Goal: Task Accomplishment & Management: Use online tool/utility

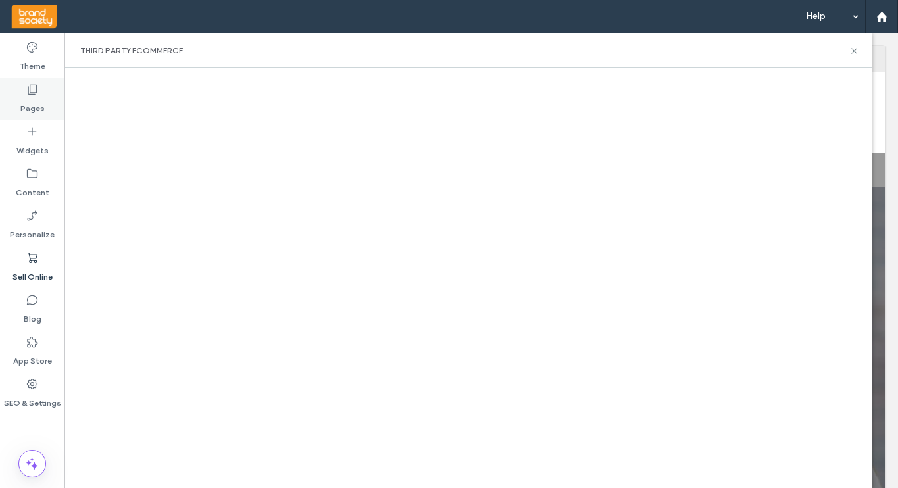
click at [34, 91] on icon at bounding box center [32, 89] width 13 height 13
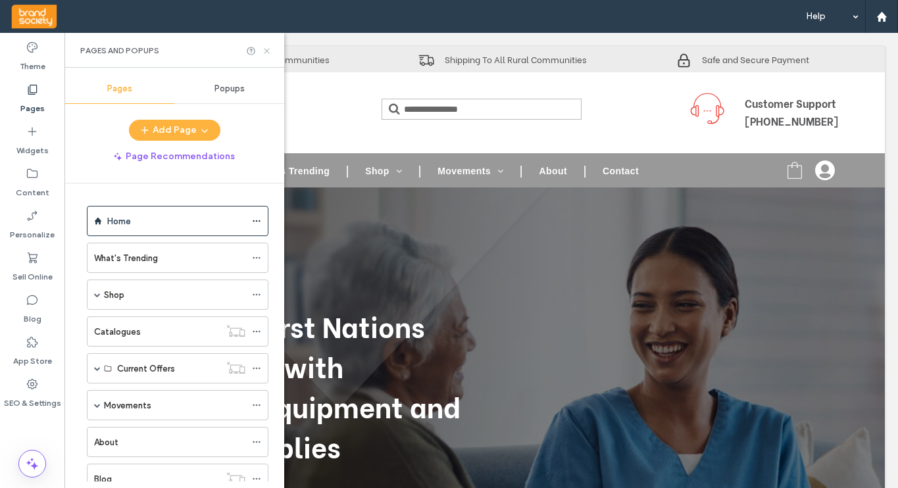
click at [269, 48] on icon at bounding box center [267, 51] width 10 height 10
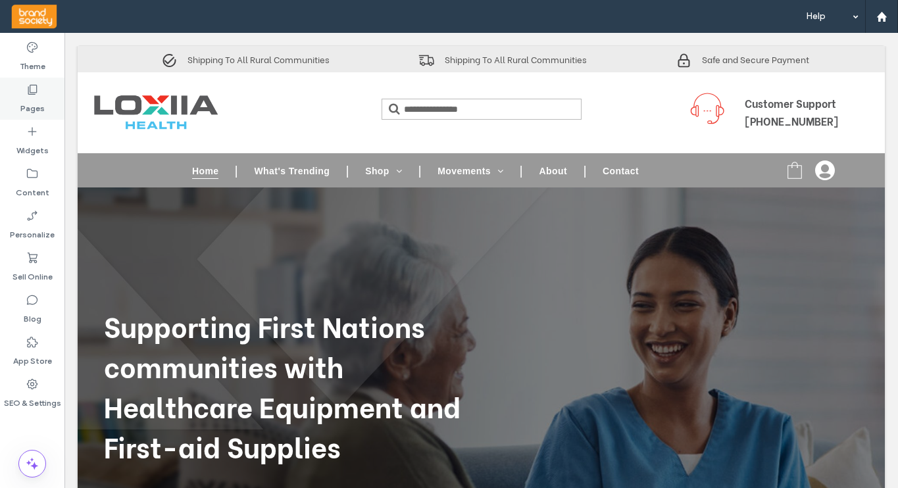
click at [28, 97] on label "Pages" at bounding box center [32, 105] width 24 height 18
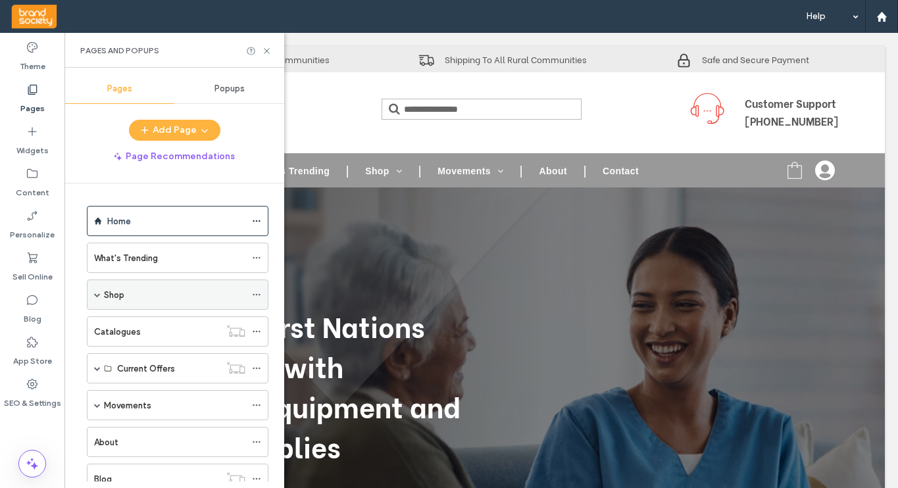
click at [116, 293] on label "Shop" at bounding box center [114, 295] width 20 height 23
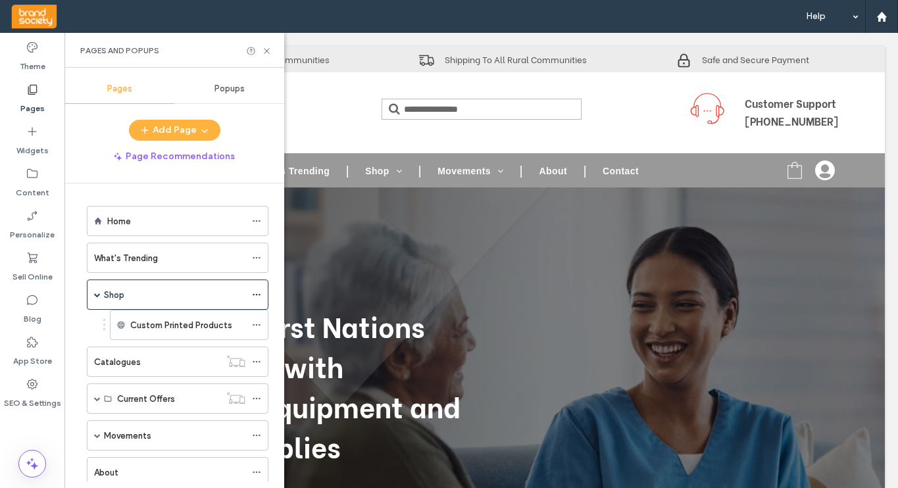
click at [267, 51] on use at bounding box center [266, 50] width 5 height 5
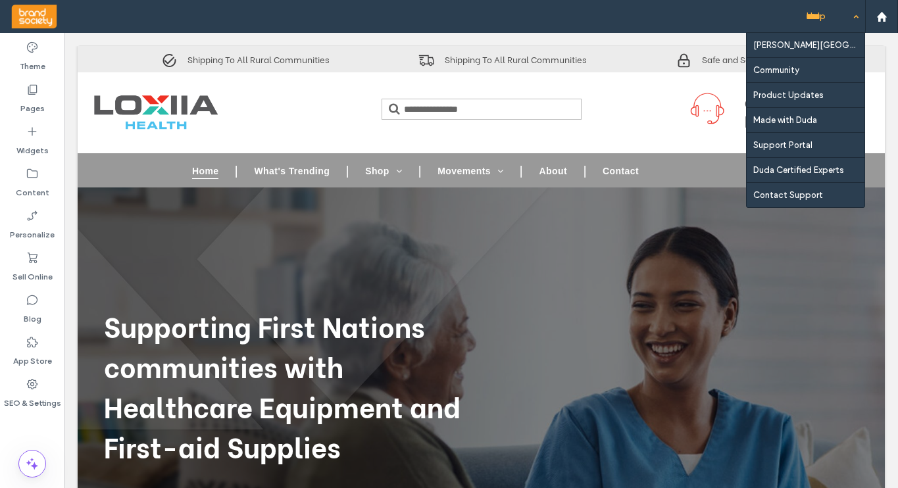
click at [855, 14] on div "Help" at bounding box center [832, 16] width 66 height 33
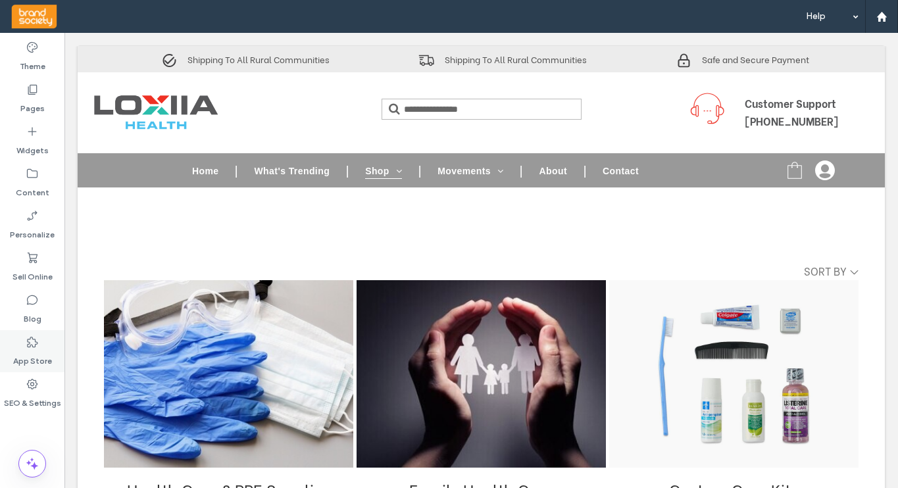
click at [32, 346] on use at bounding box center [32, 342] width 11 height 11
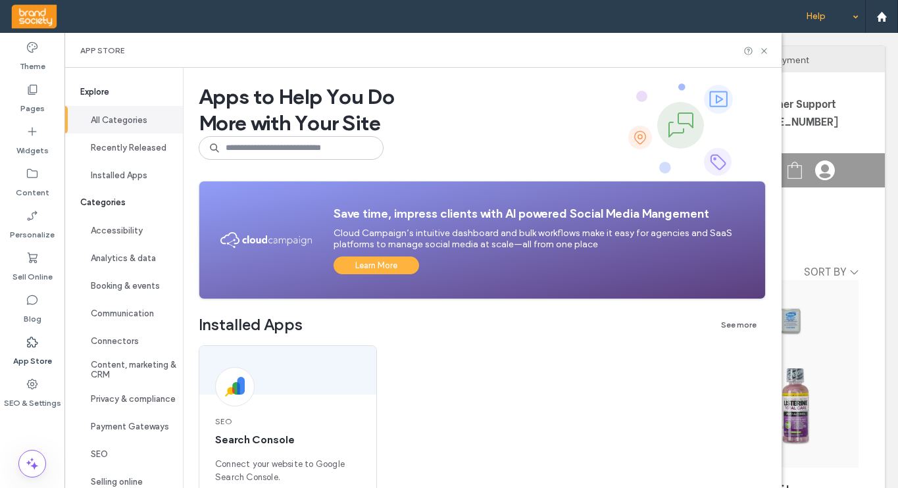
click at [857, 16] on div "Help" at bounding box center [832, 16] width 66 height 33
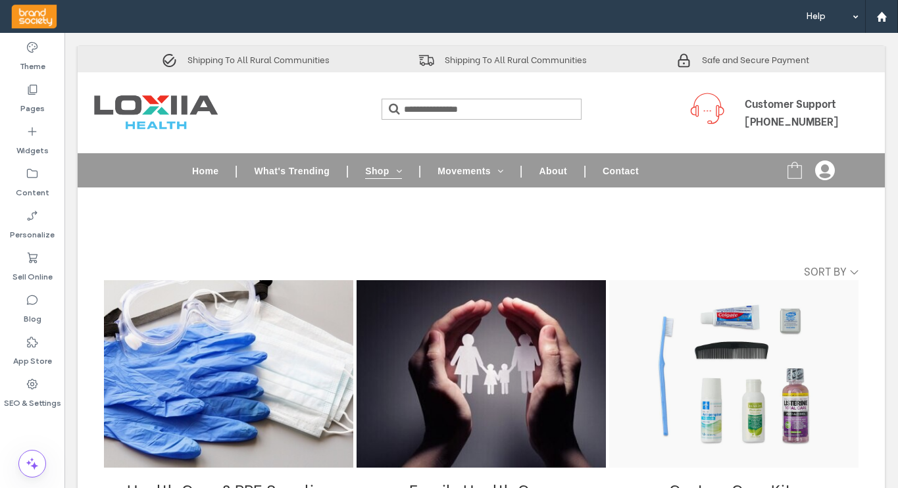
click at [614, 14] on link at bounding box center [404, 16] width 789 height 33
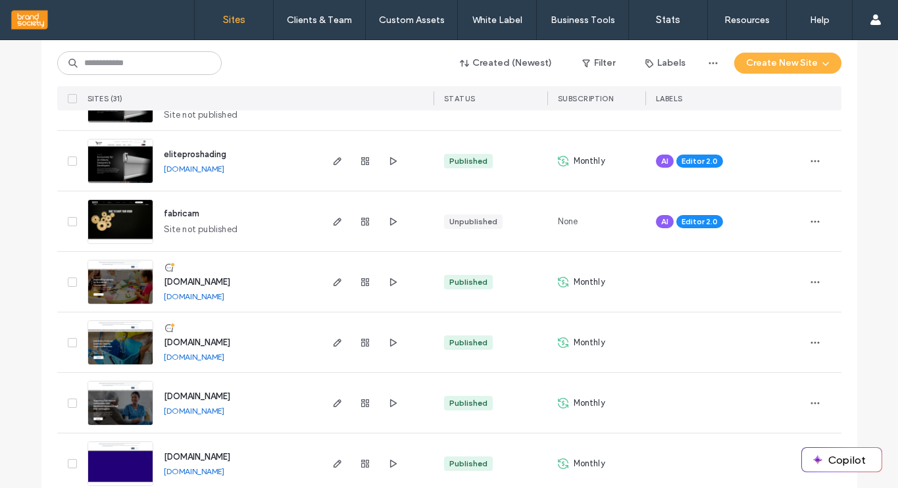
scroll to position [189, 0]
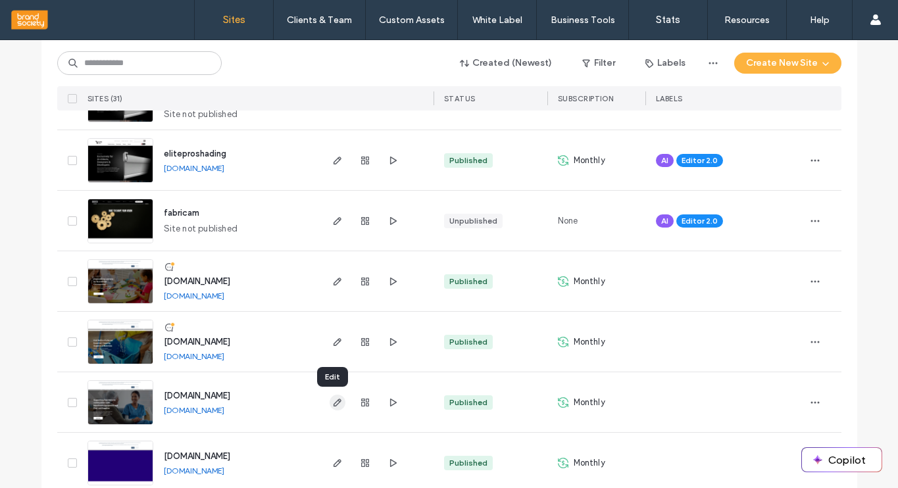
click at [335, 407] on icon "button" at bounding box center [337, 402] width 11 height 11
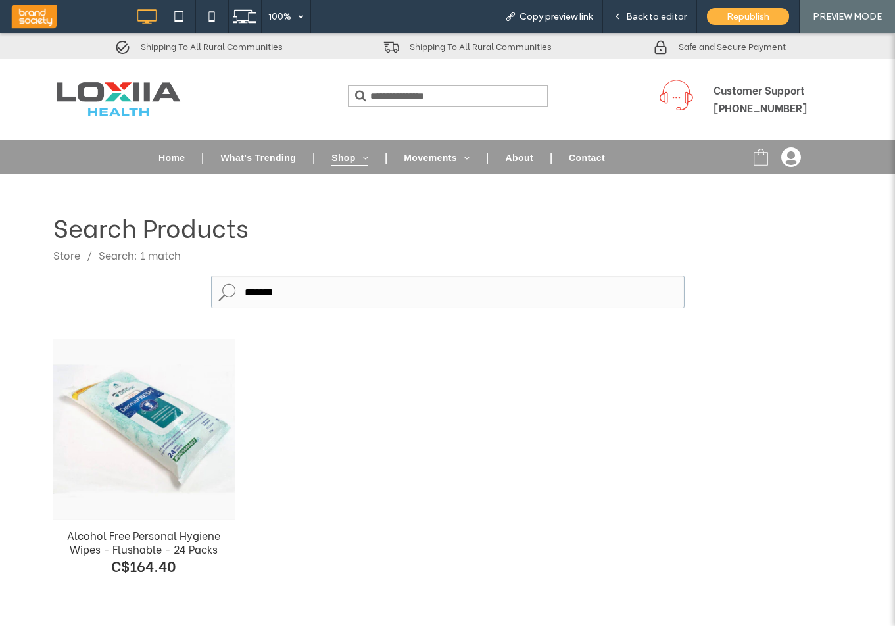
scroll to position [101, 0]
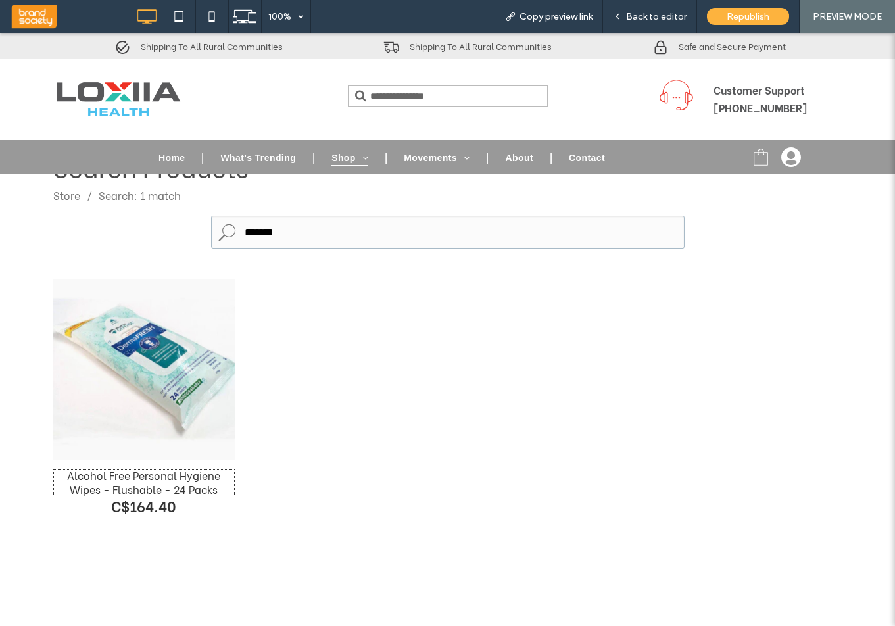
click div "Alcohol Free Personal Hygiene Wipes - Flushable - 24 Packs"
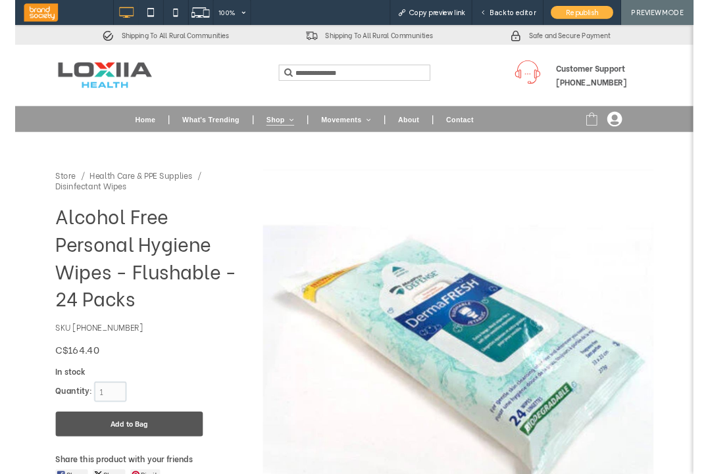
scroll to position [0, 0]
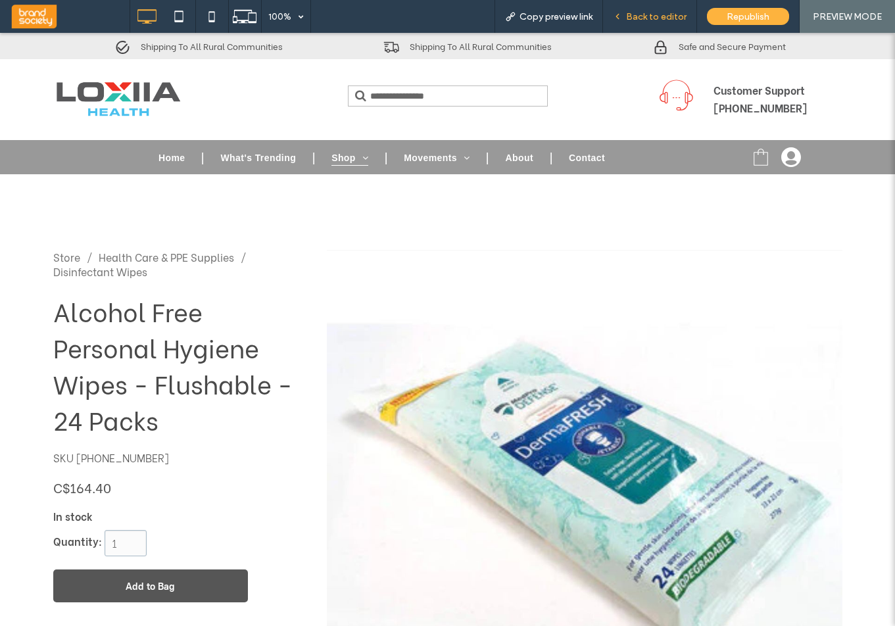
click at [657, 16] on span "Back to editor" at bounding box center [656, 16] width 61 height 11
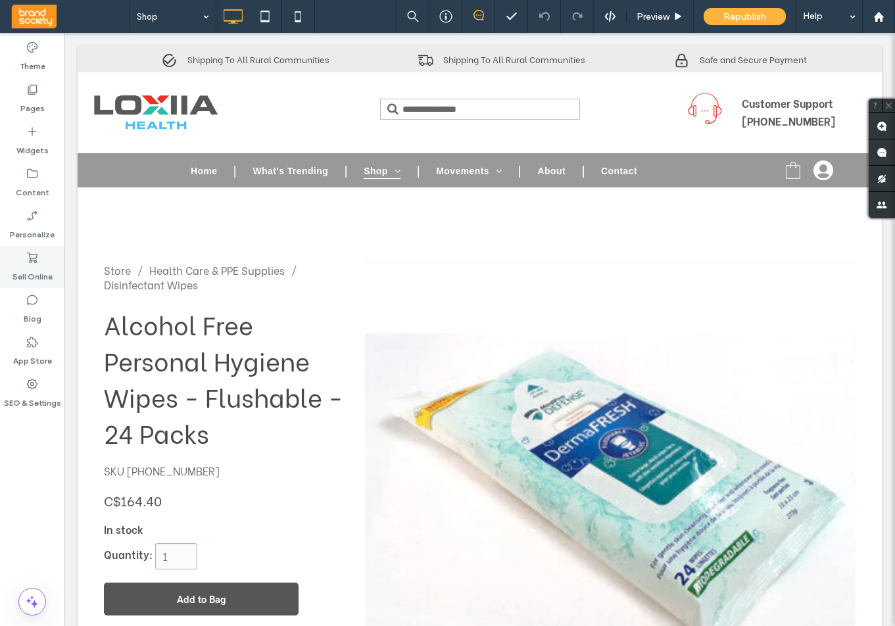
click at [34, 262] on icon at bounding box center [32, 257] width 13 height 13
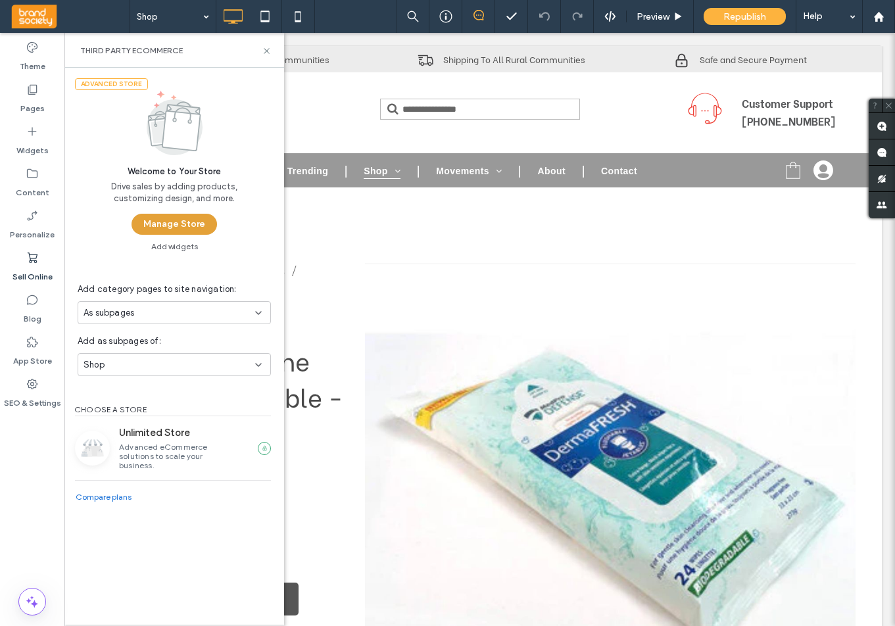
click at [180, 225] on button "Manage Store" at bounding box center [175, 224] width 86 height 21
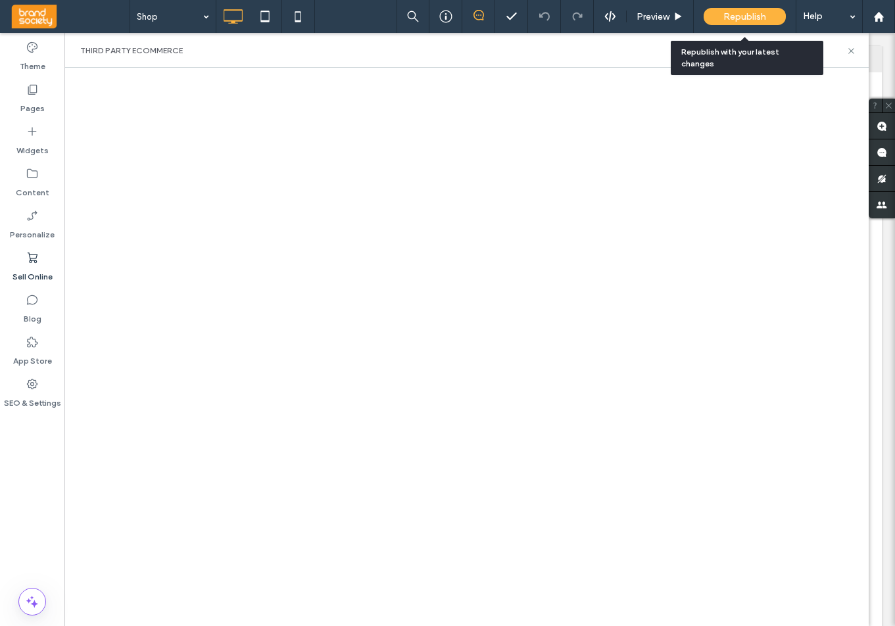
click at [742, 18] on span "Republish" at bounding box center [745, 16] width 43 height 11
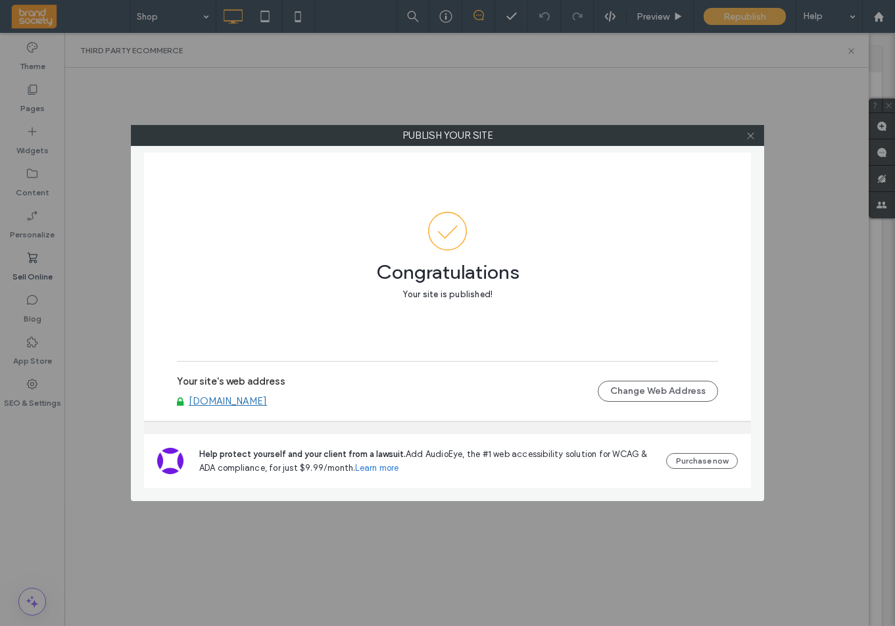
click at [752, 134] on icon at bounding box center [751, 136] width 10 height 10
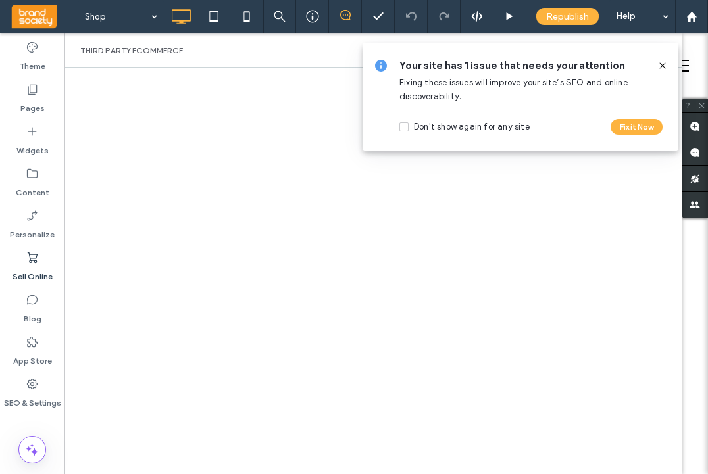
click at [659, 64] on icon at bounding box center [662, 66] width 11 height 11
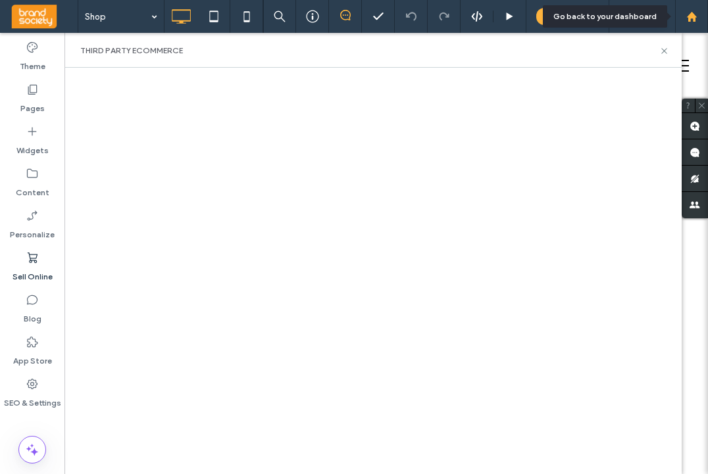
click at [689, 19] on use at bounding box center [691, 16] width 10 height 10
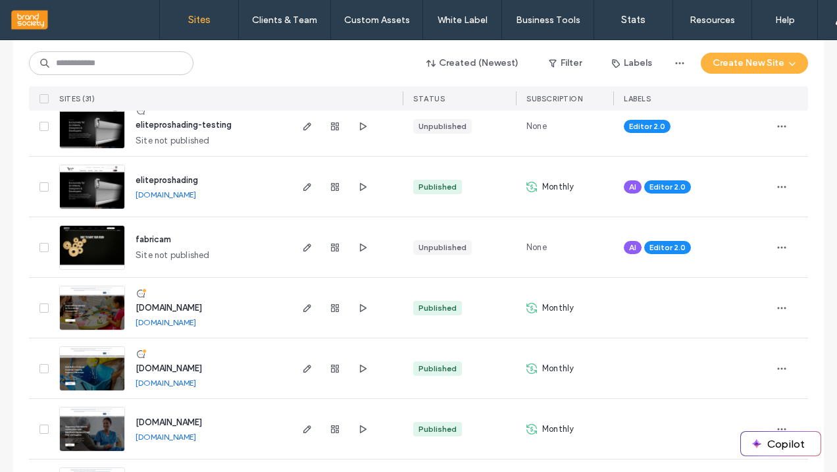
scroll to position [176, 0]
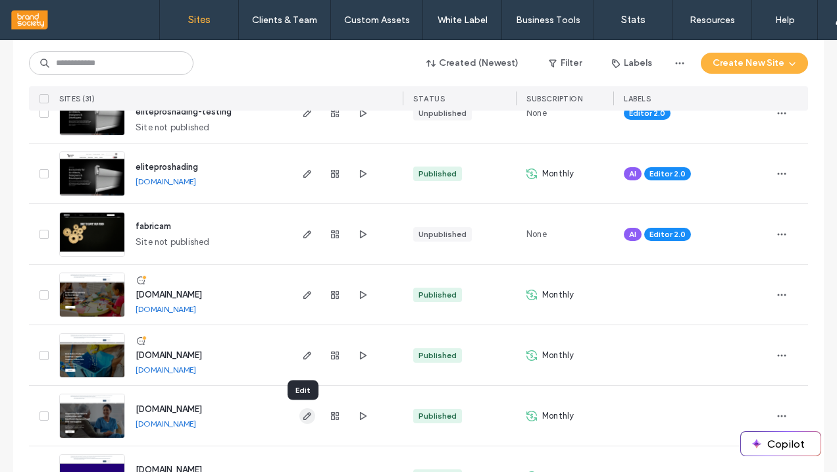
click at [303, 418] on icon "button" at bounding box center [307, 415] width 11 height 11
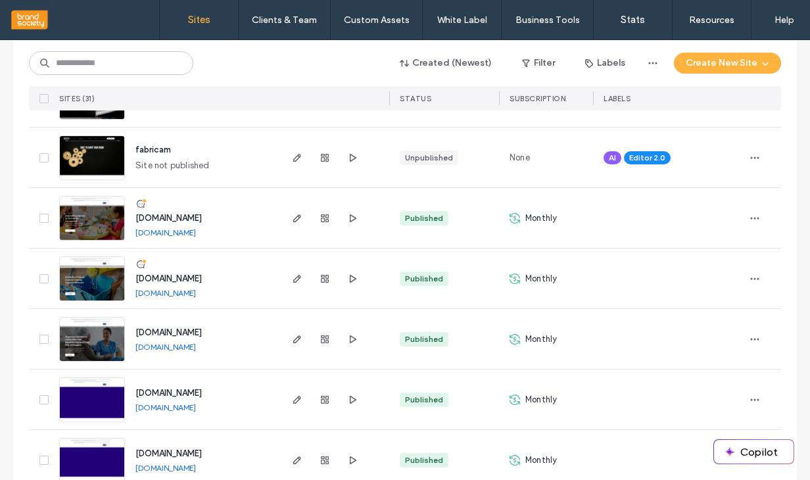
scroll to position [255, 0]
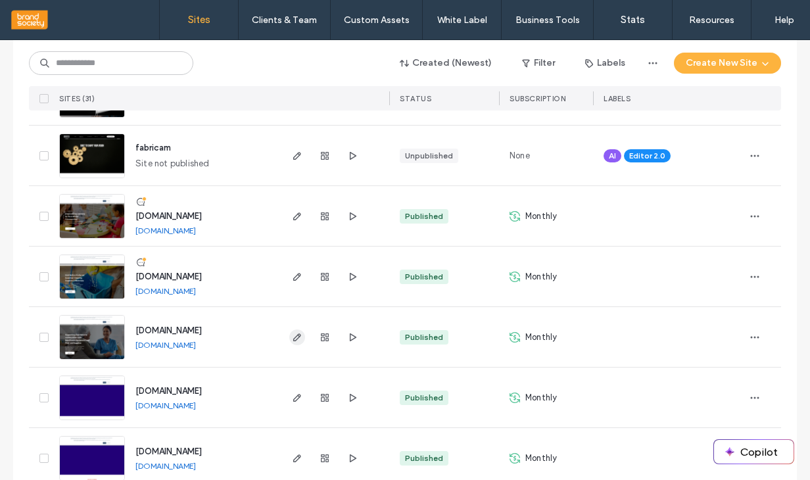
click at [292, 336] on icon "button" at bounding box center [297, 337] width 11 height 11
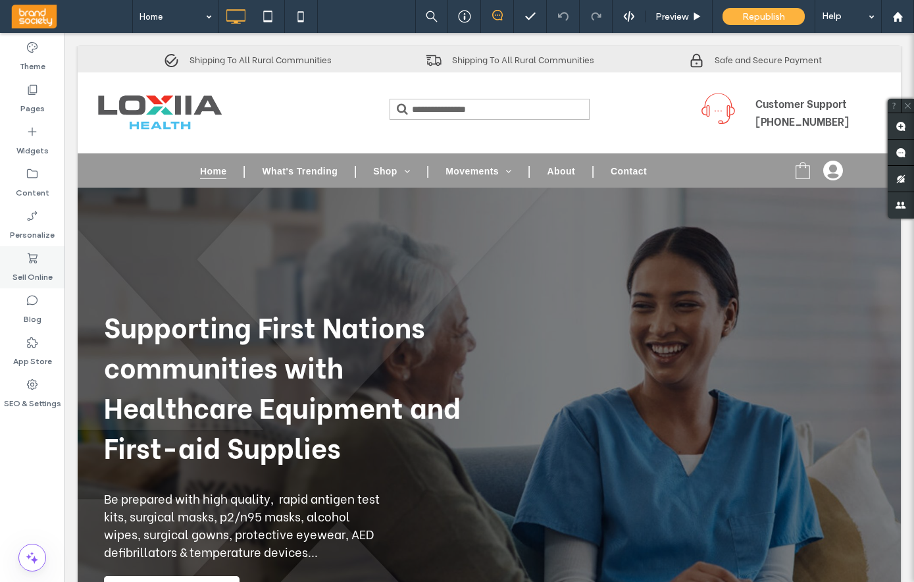
click at [34, 255] on icon at bounding box center [32, 257] width 13 height 13
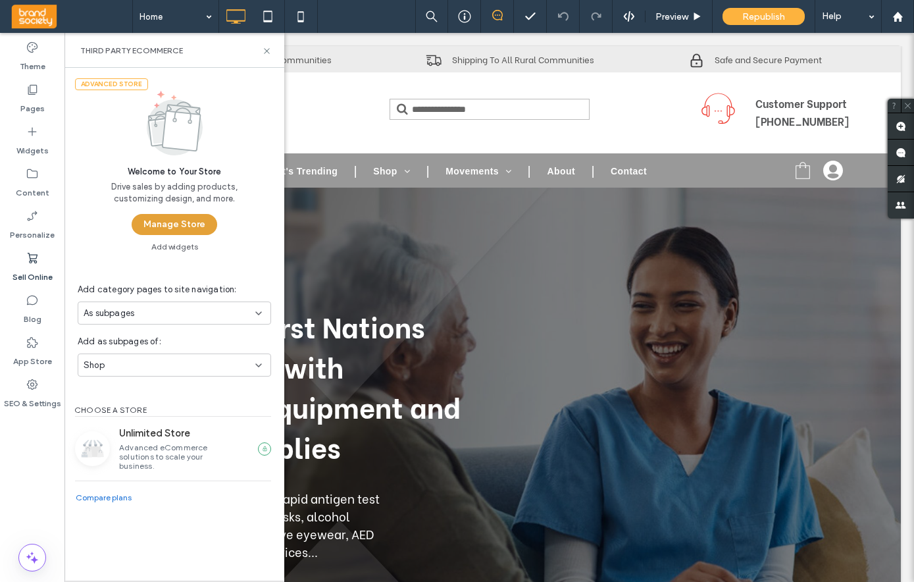
click at [170, 219] on button "Manage Store" at bounding box center [175, 224] width 86 height 21
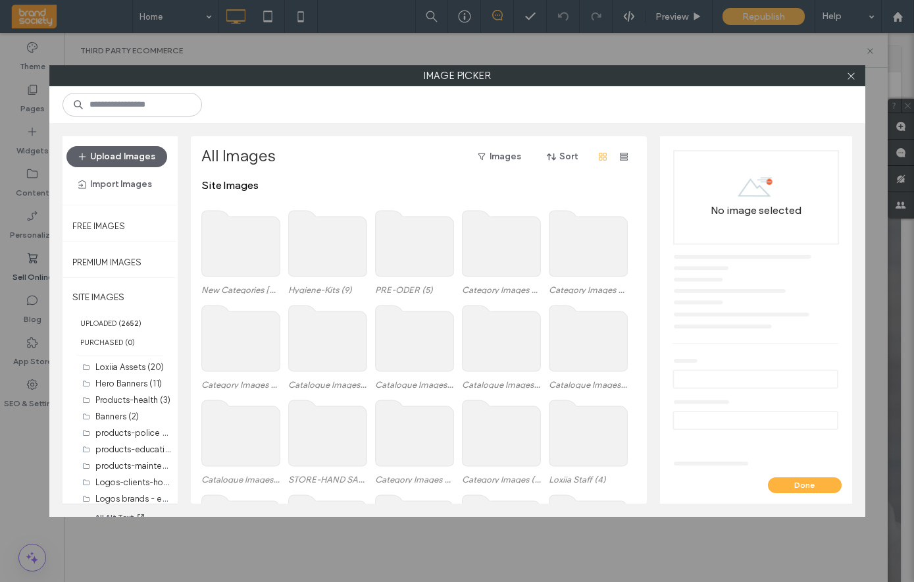
click at [235, 251] on use at bounding box center [240, 244] width 78 height 66
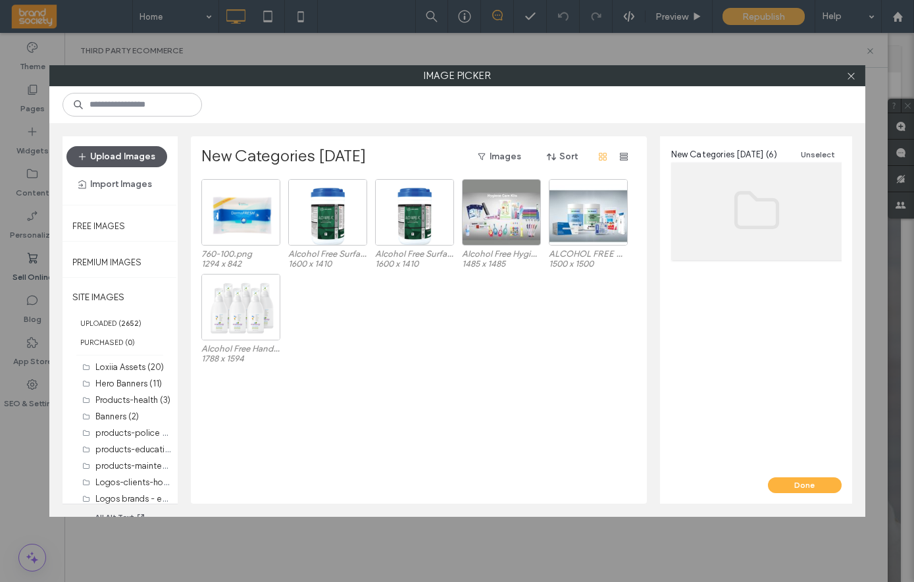
click at [116, 154] on button "Upload Images" at bounding box center [116, 156] width 101 height 21
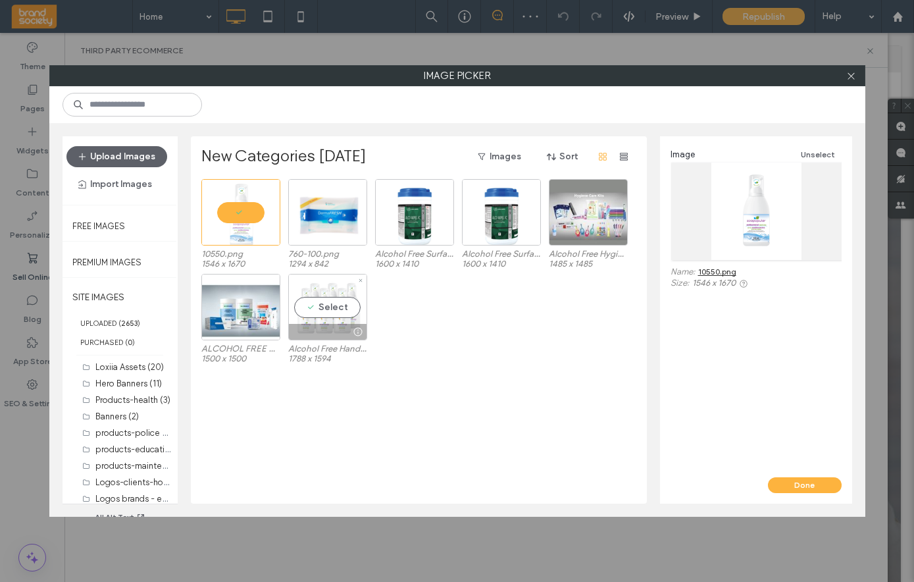
click at [324, 309] on div "Select" at bounding box center [327, 307] width 79 height 66
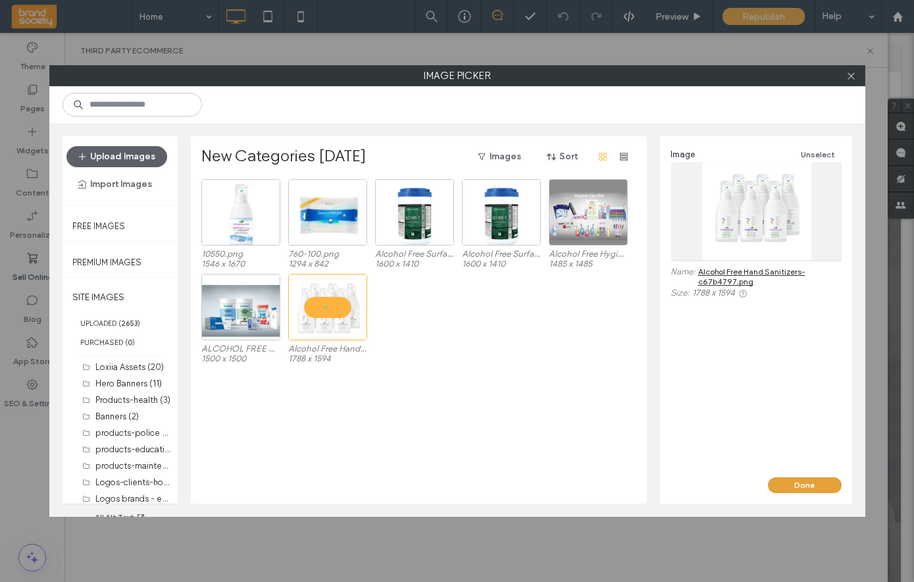
click at [805, 480] on button "Done" at bounding box center [805, 485] width 74 height 16
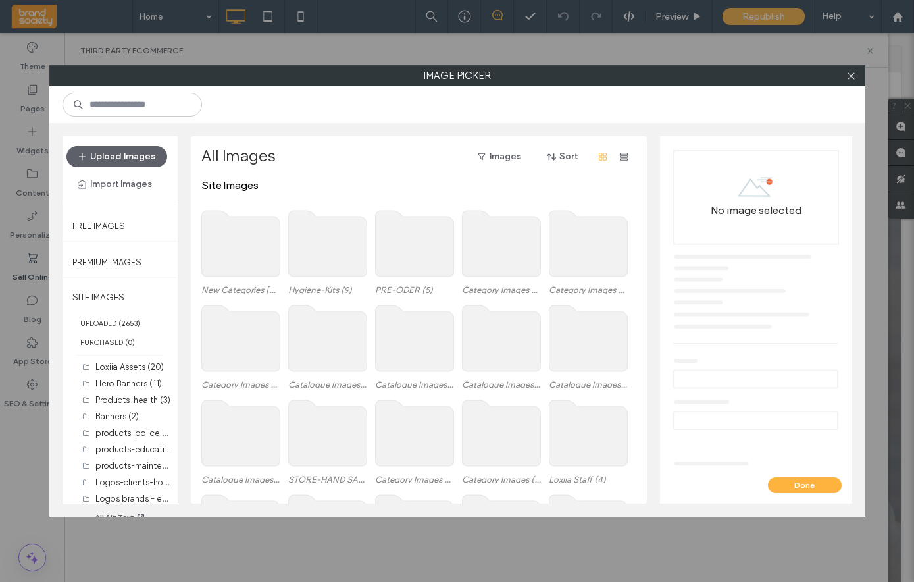
click at [244, 241] on use at bounding box center [240, 244] width 78 height 66
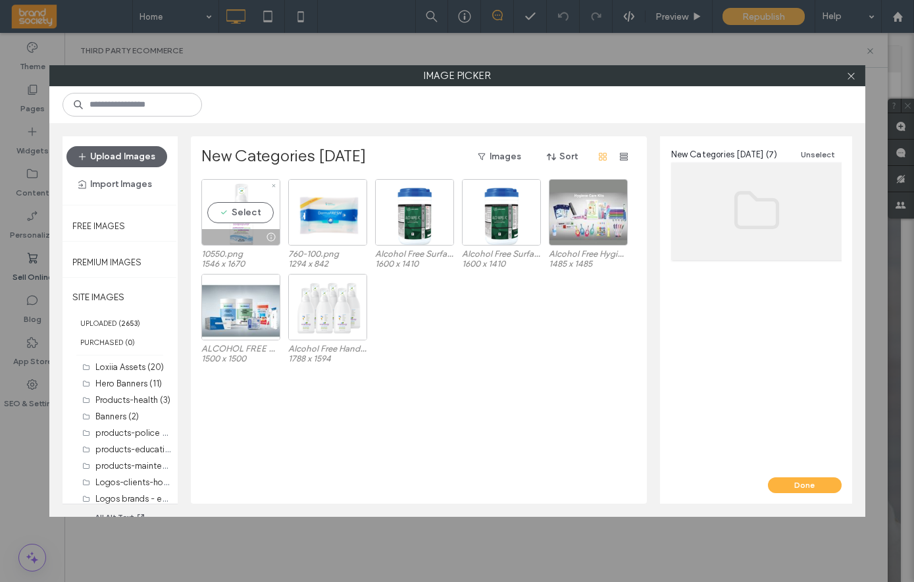
click at [247, 222] on div "Select" at bounding box center [240, 212] width 79 height 66
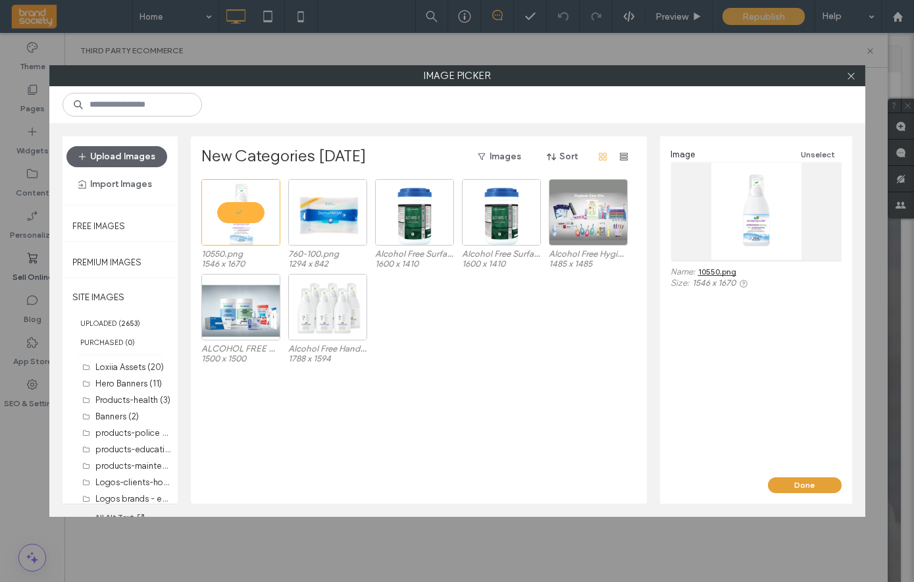
click at [814, 487] on button "Done" at bounding box center [805, 485] width 74 height 16
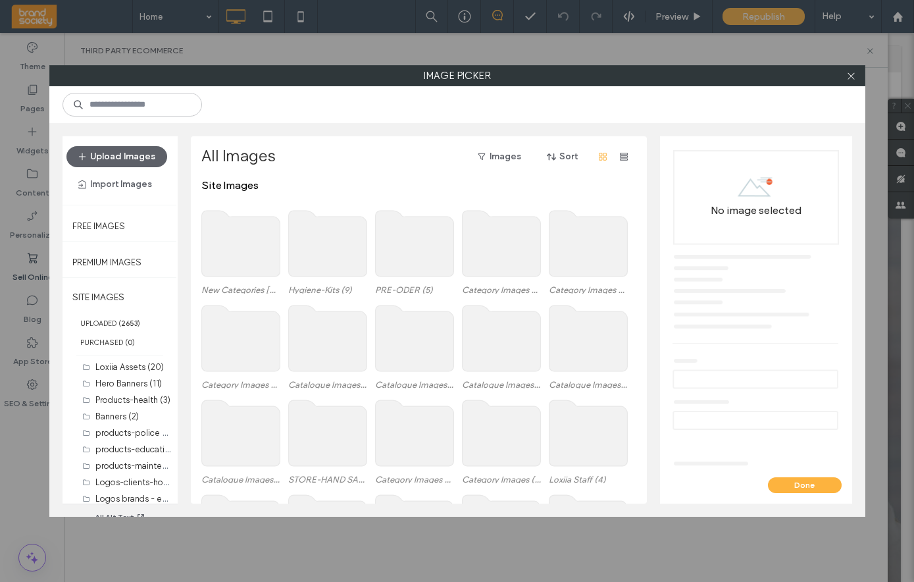
click at [216, 250] on use at bounding box center [240, 244] width 78 height 66
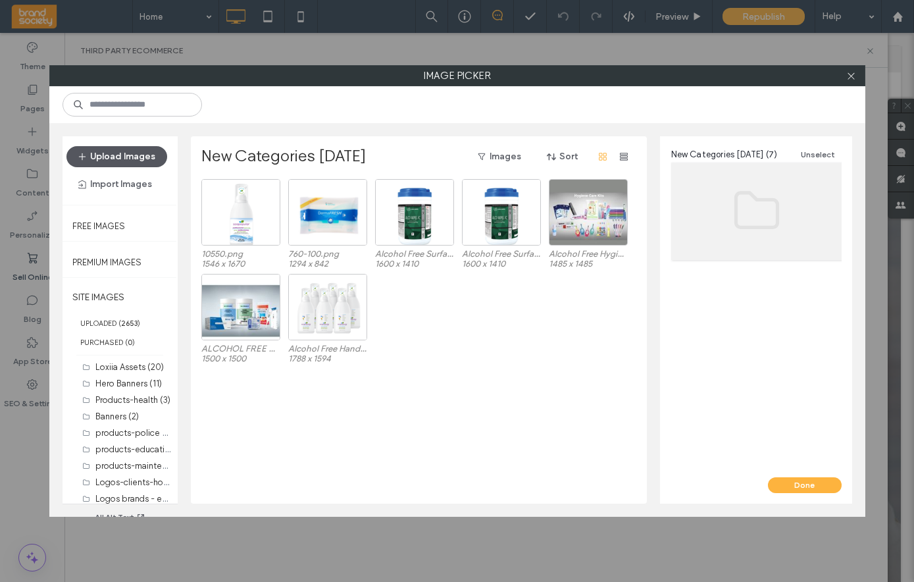
click at [95, 146] on button "Upload Images" at bounding box center [116, 156] width 101 height 21
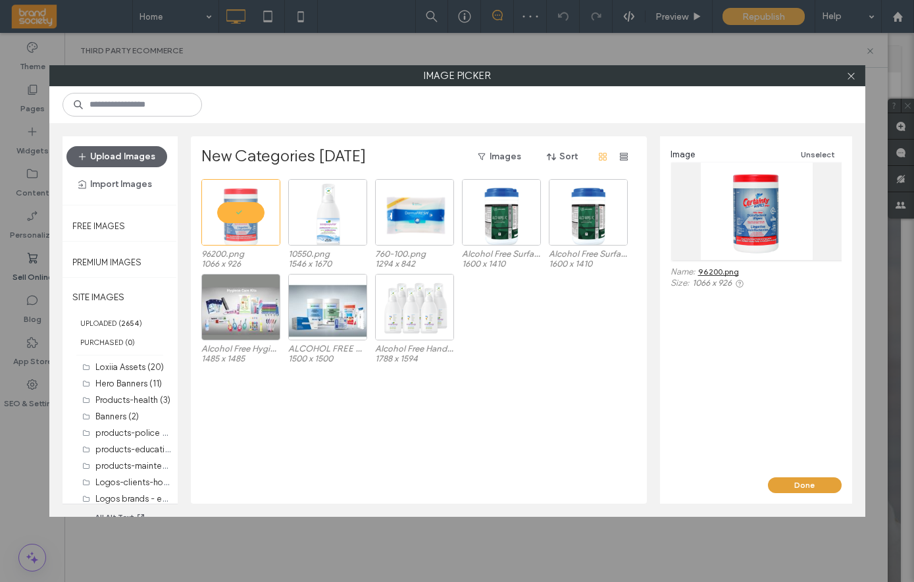
click at [793, 482] on button "Done" at bounding box center [805, 485] width 74 height 16
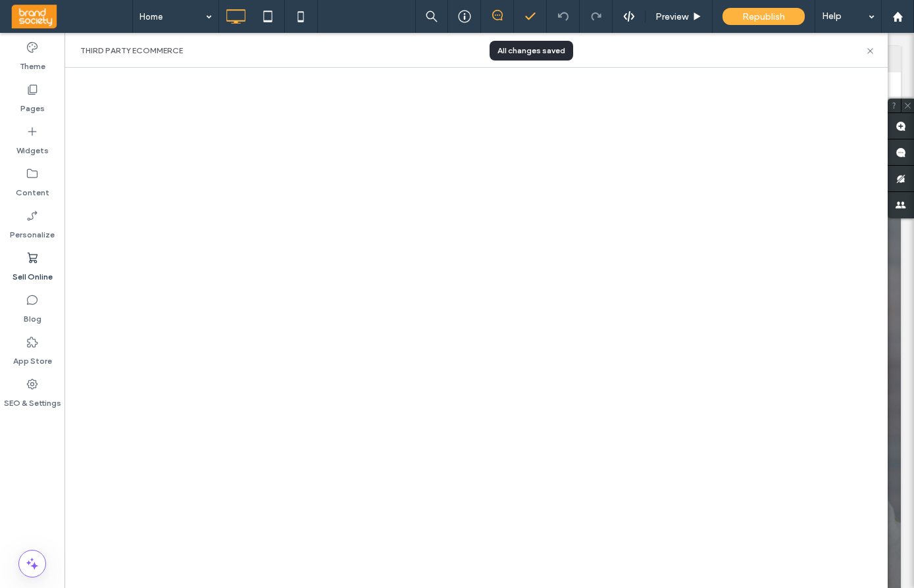
click at [535, 12] on icon at bounding box center [530, 16] width 13 height 13
click at [674, 9] on div "Preview" at bounding box center [678, 16] width 67 height 33
click at [672, 14] on span "Preview" at bounding box center [671, 16] width 33 height 11
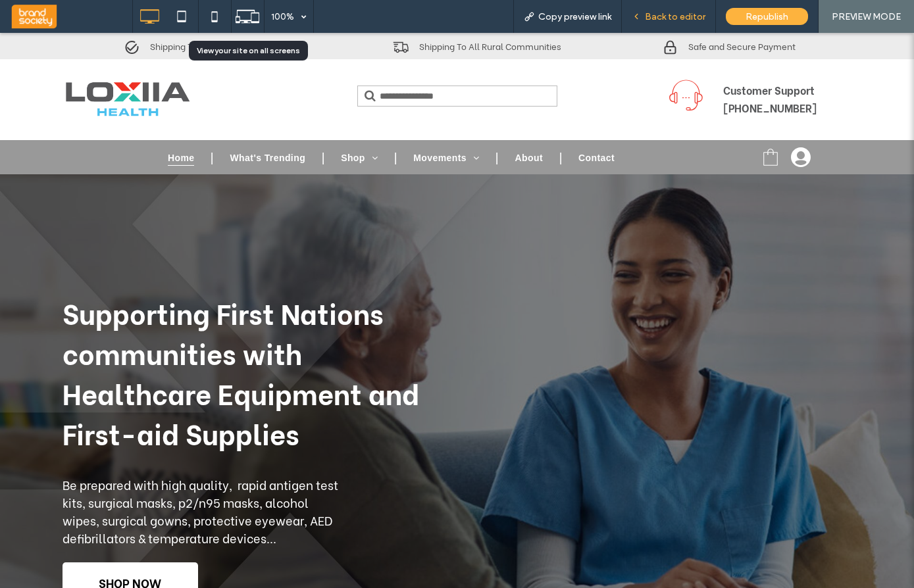
click at [669, 16] on span "Back to editor" at bounding box center [675, 16] width 61 height 11
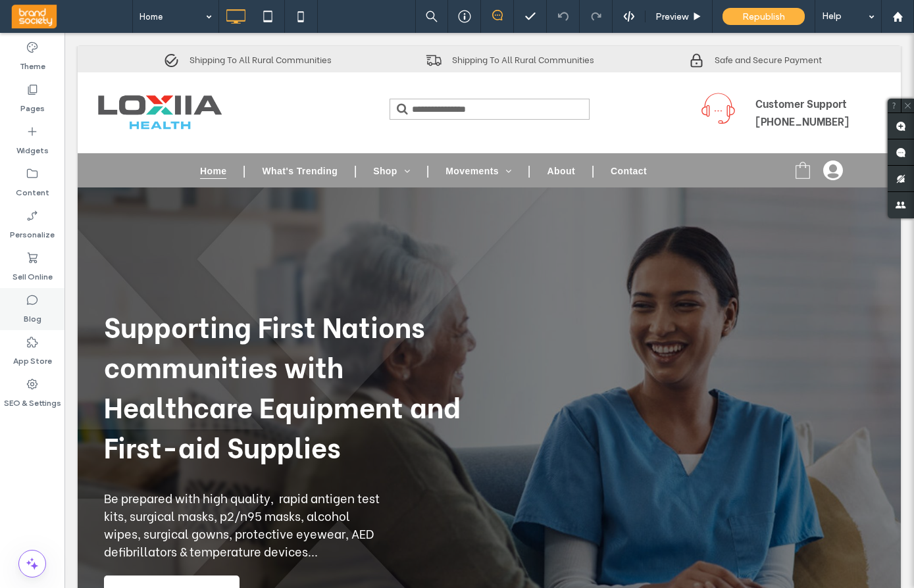
click at [30, 305] on icon at bounding box center [32, 299] width 13 height 13
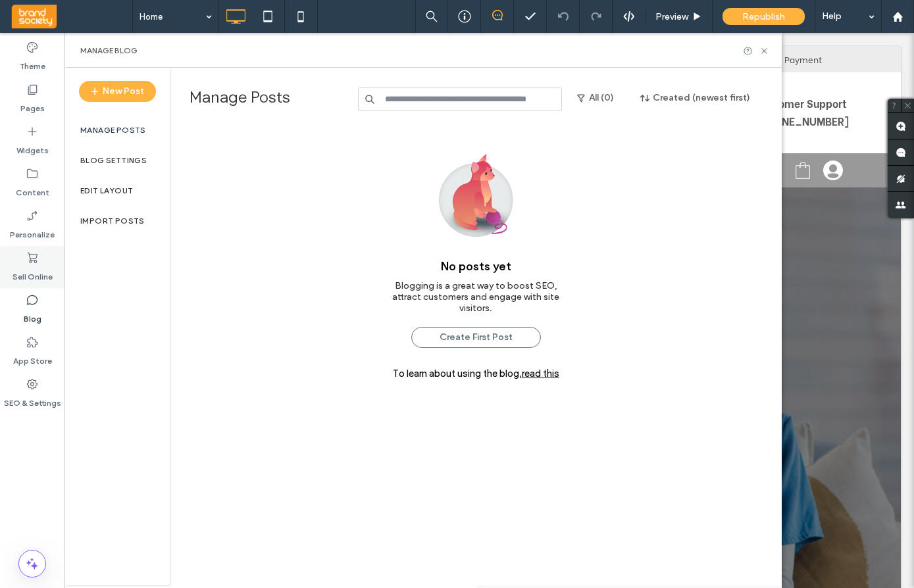
click at [35, 254] on use at bounding box center [33, 258] width 10 height 11
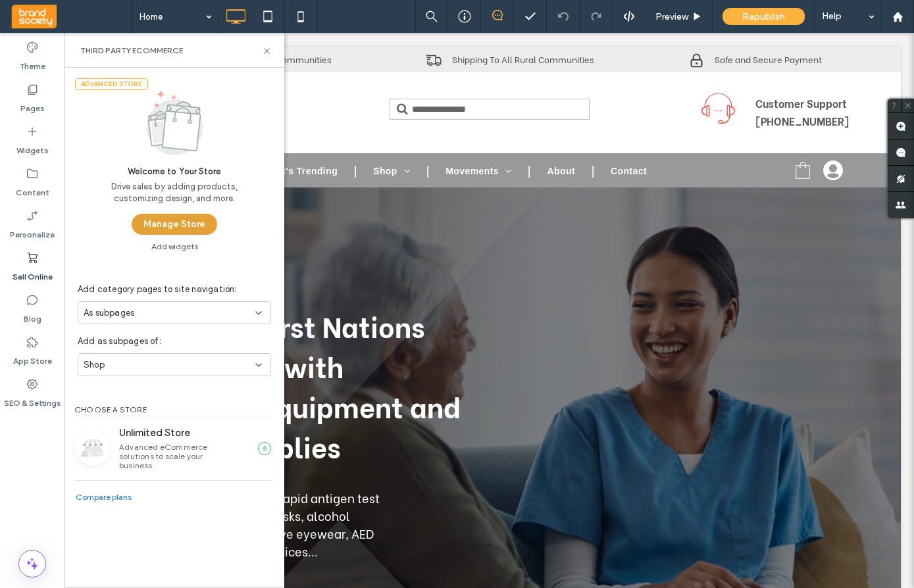
click at [172, 216] on button "Manage Store" at bounding box center [175, 224] width 86 height 21
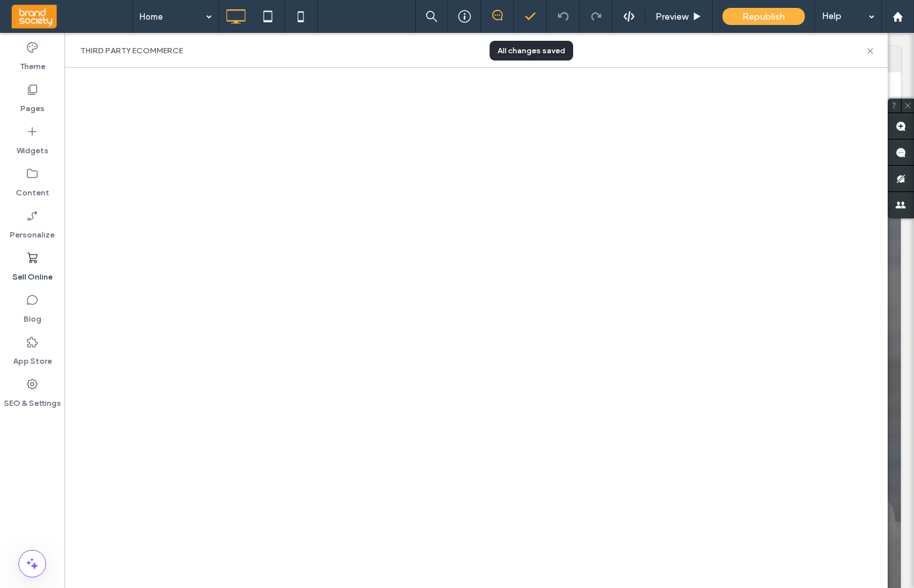
click at [530, 10] on icon at bounding box center [530, 16] width 13 height 13
click at [528, 16] on icon at bounding box center [530, 16] width 13 height 13
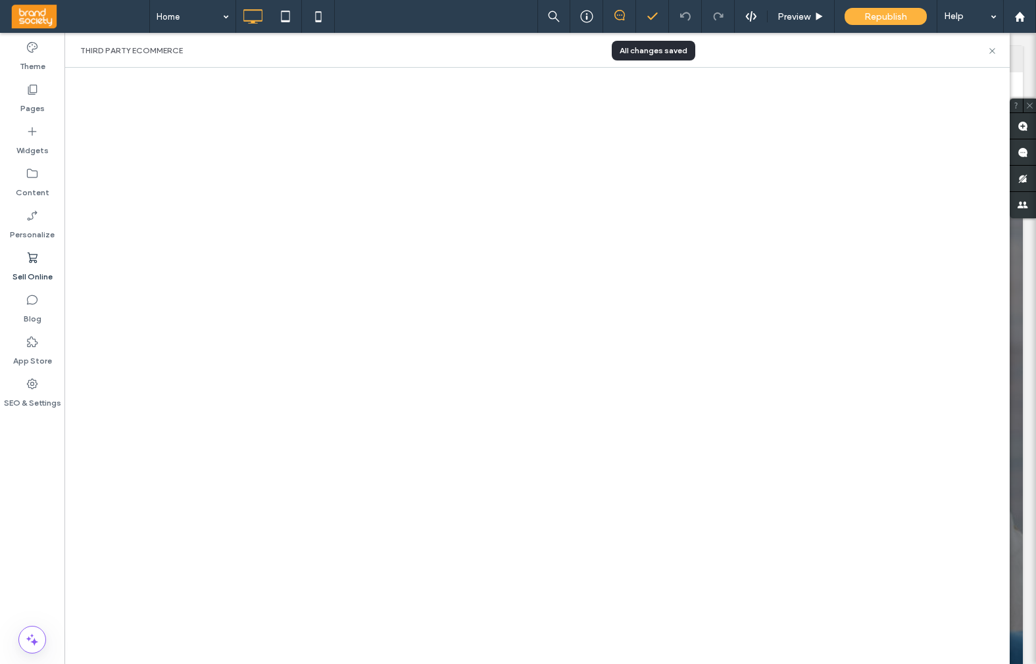
click at [651, 16] on icon at bounding box center [652, 16] width 13 height 13
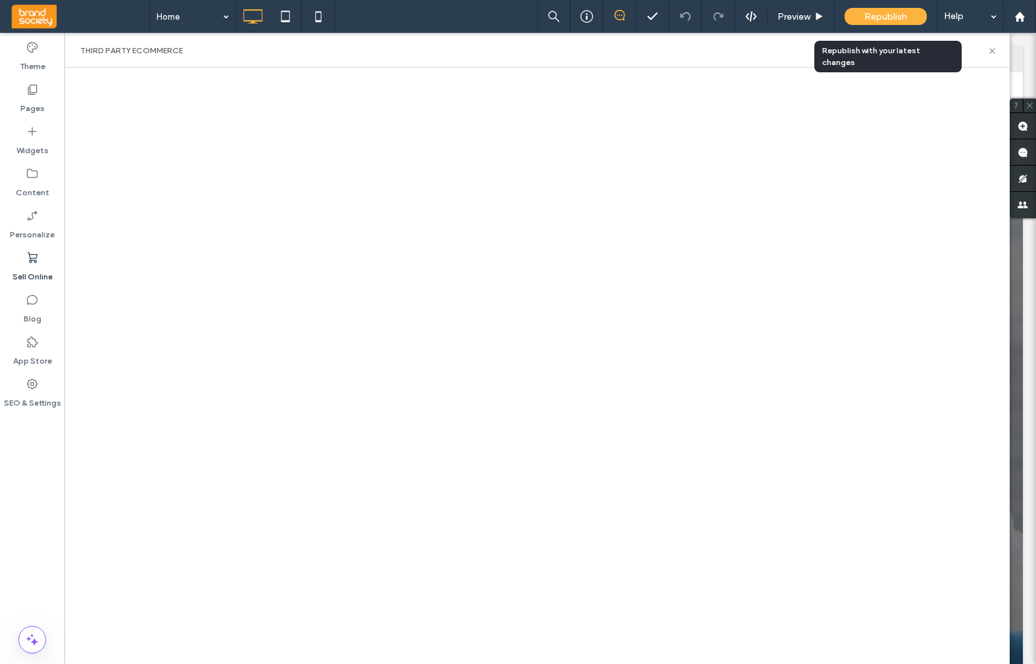
click at [893, 13] on span "Republish" at bounding box center [885, 16] width 43 height 11
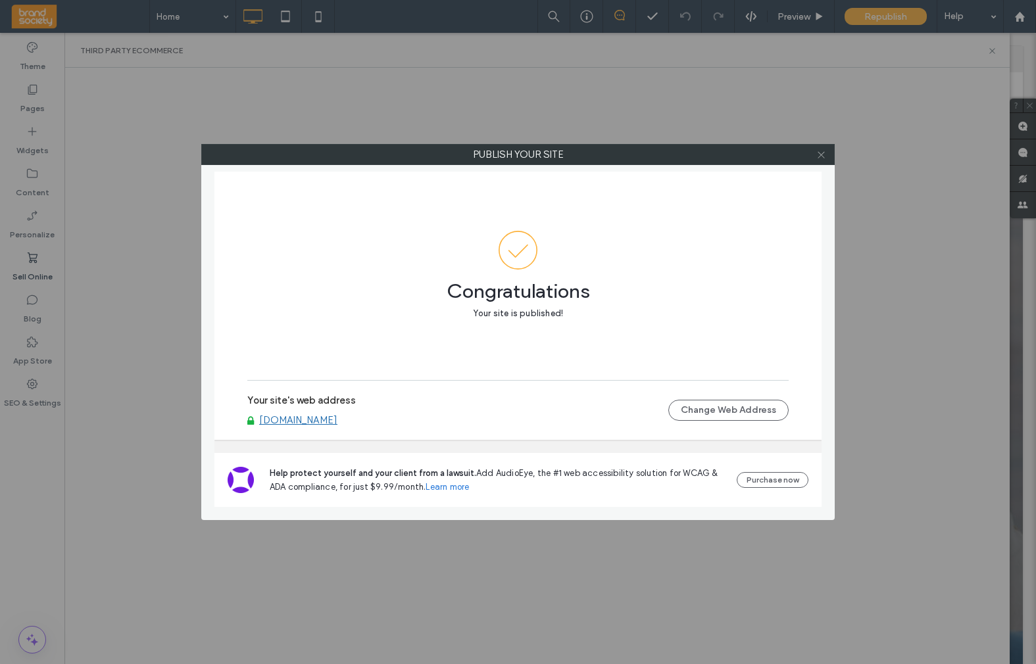
click at [822, 157] on icon at bounding box center [821, 155] width 10 height 10
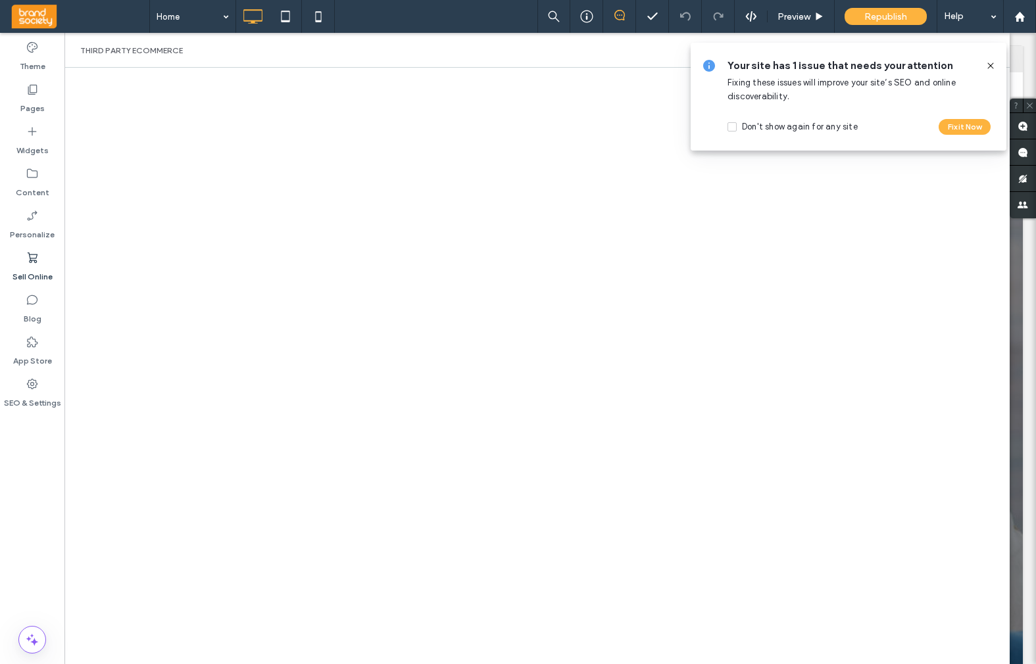
click at [913, 66] on icon at bounding box center [990, 66] width 11 height 11
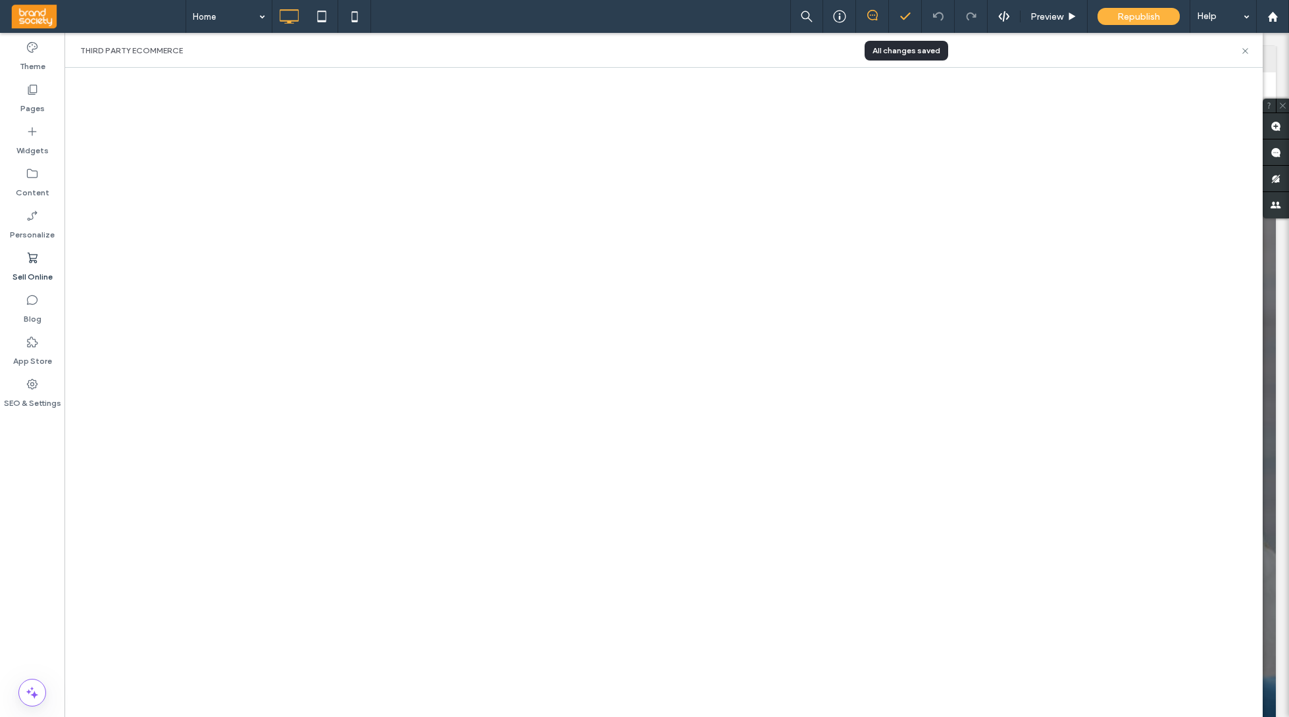
click at [903, 17] on icon at bounding box center [905, 16] width 13 height 13
click at [913, 18] on span "Republish" at bounding box center [1138, 16] width 43 height 11
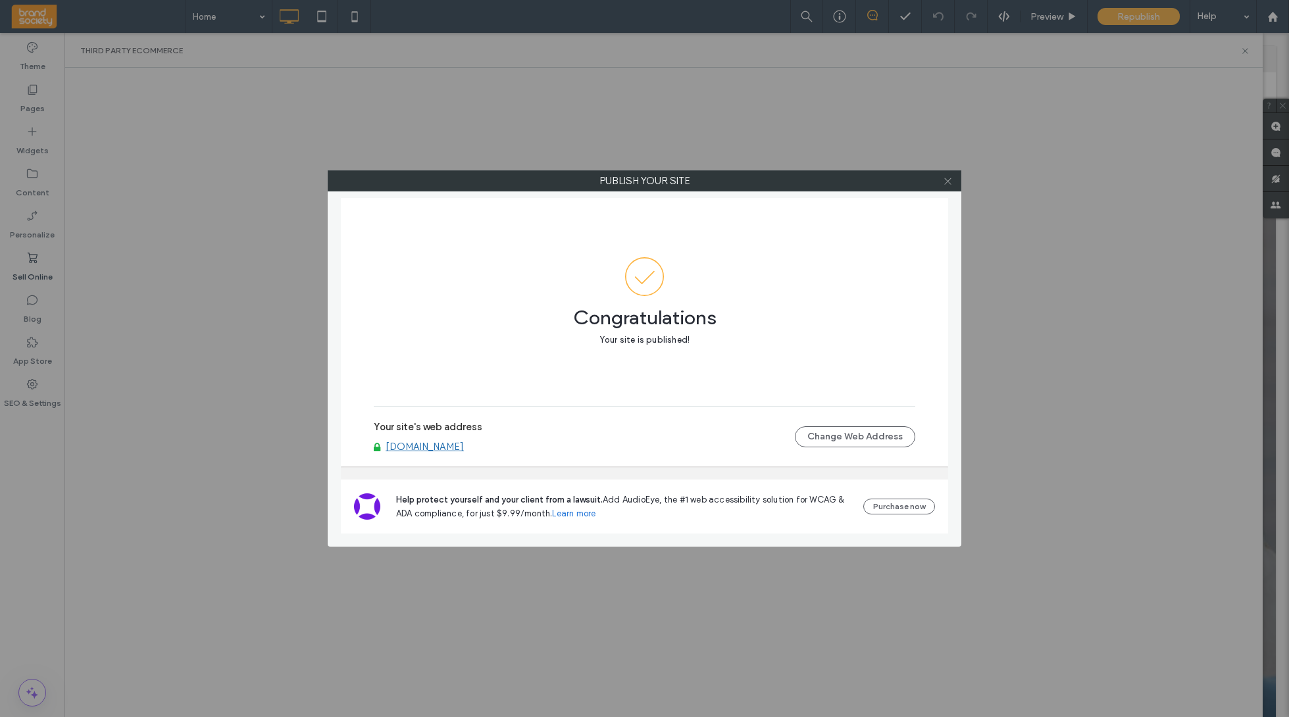
click at [913, 180] on icon at bounding box center [948, 181] width 10 height 10
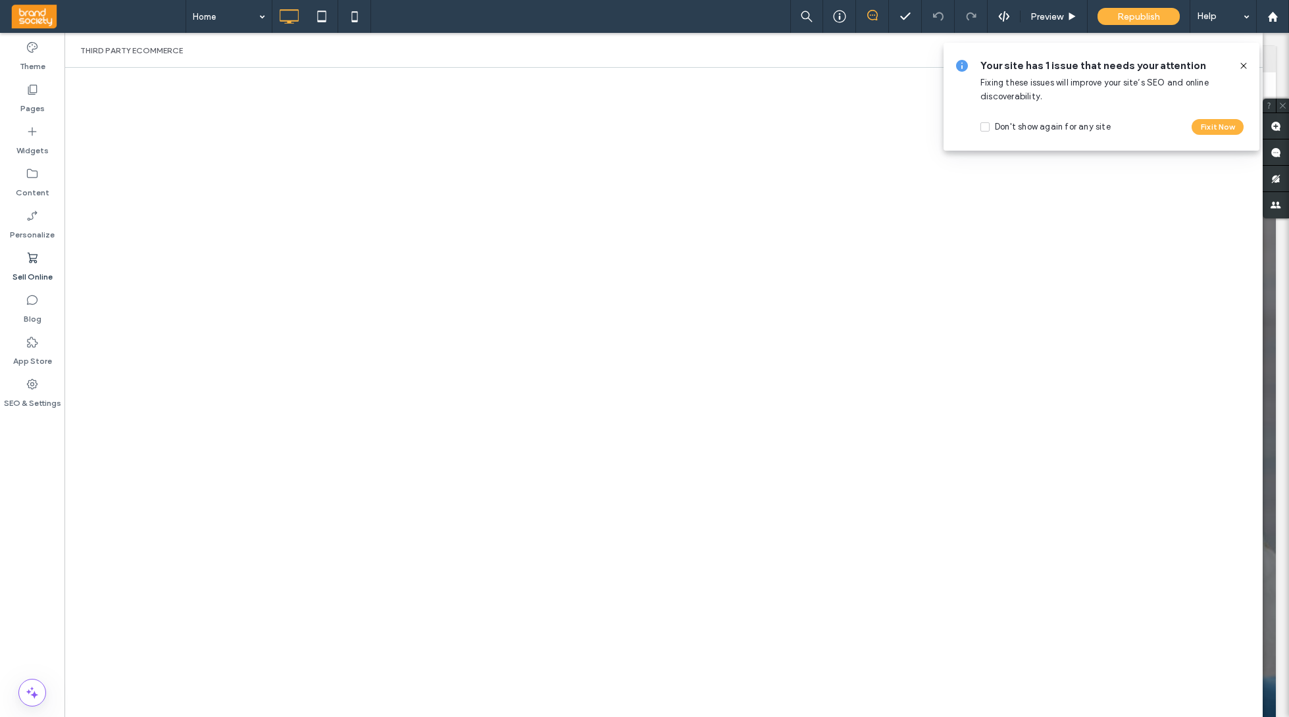
click at [913, 64] on icon at bounding box center [1243, 66] width 11 height 11
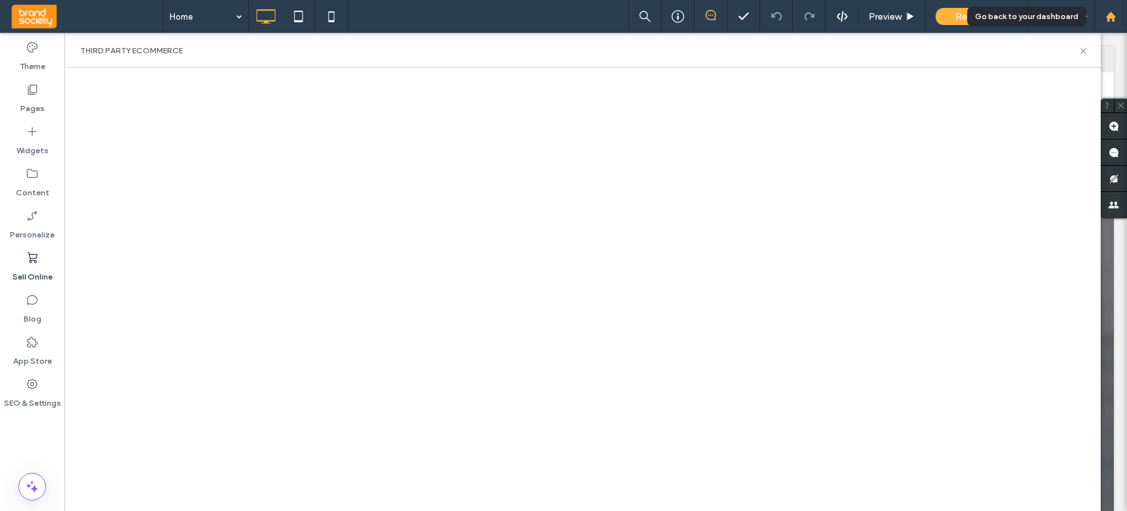
click at [913, 19] on use at bounding box center [1111, 16] width 10 height 10
